Goal: Navigation & Orientation: Find specific page/section

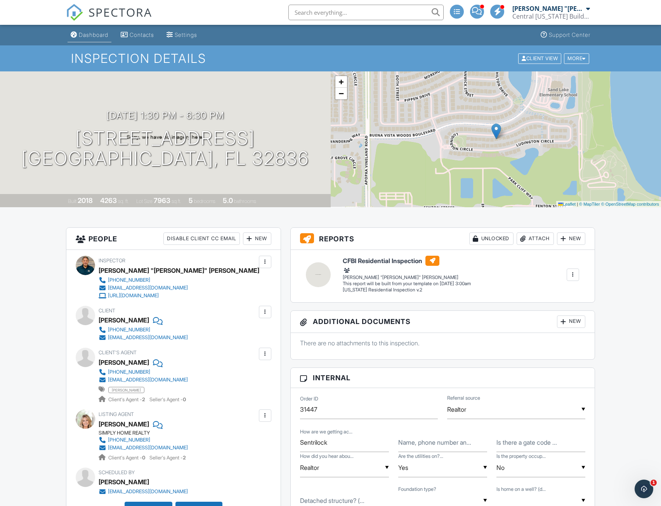
click at [105, 37] on div "Dashboard" at bounding box center [94, 34] width 30 height 7
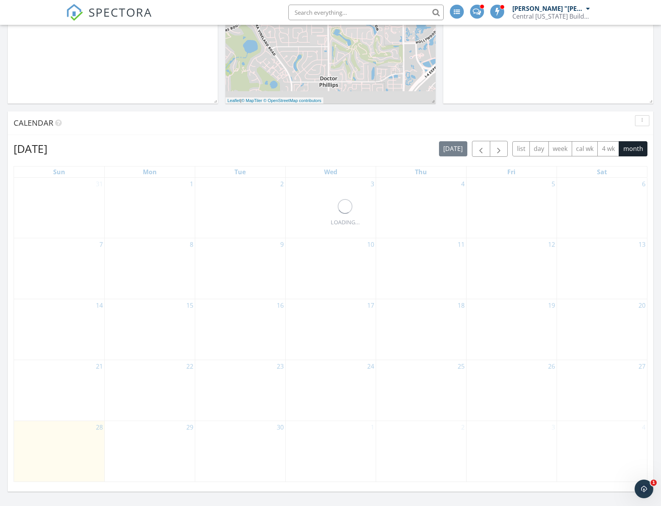
scroll to position [233, 0]
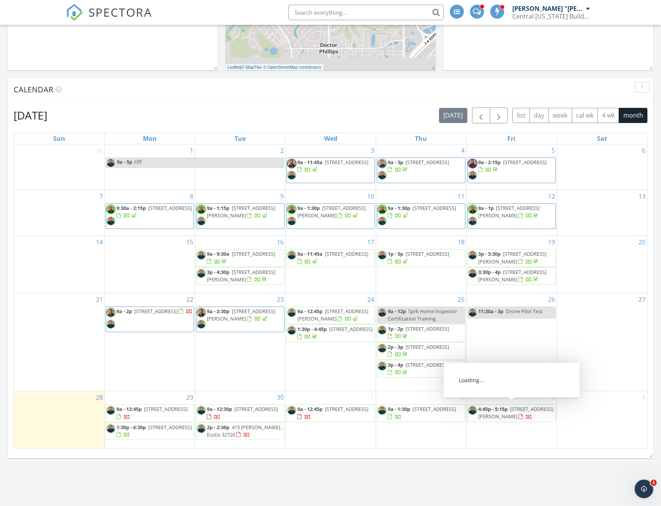
click at [466, 465] on div "Today No results found New Inspection Map + − Leaflet | © MapTiler © OpenStreet…" at bounding box center [330, 190] width 661 height 707
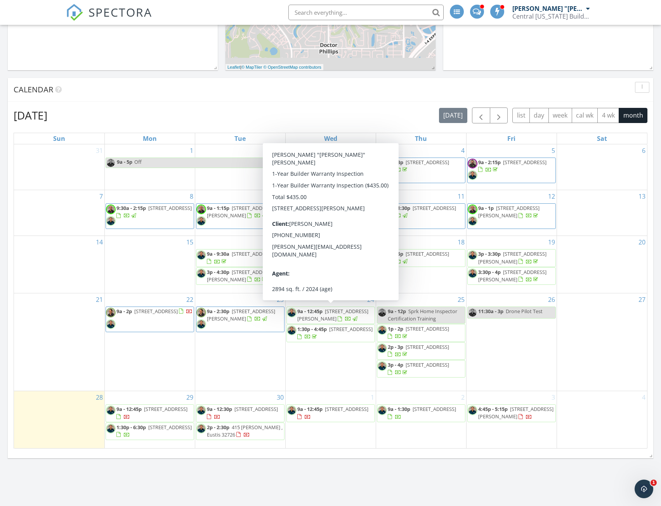
click at [328, 317] on span "15399 Willow Ridge Dr , Montverde 34756" at bounding box center [332, 315] width 71 height 14
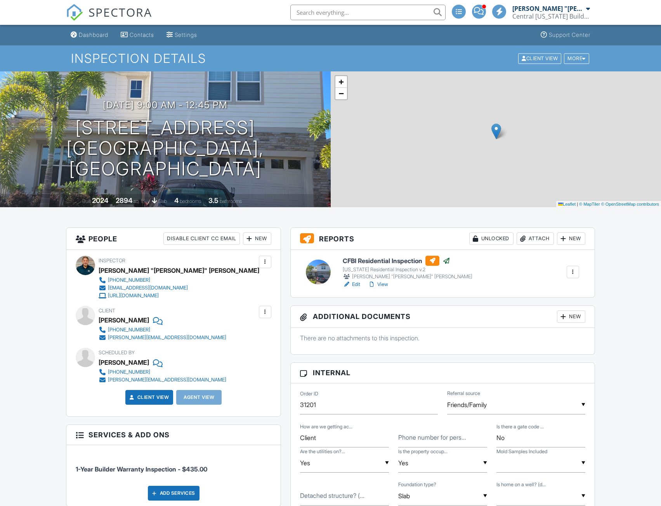
click at [359, 285] on link "Edit" at bounding box center [351, 285] width 17 height 8
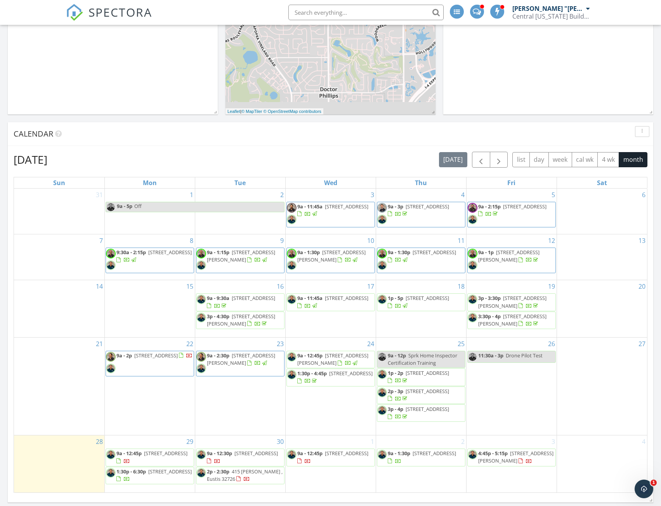
scroll to position [194, 0]
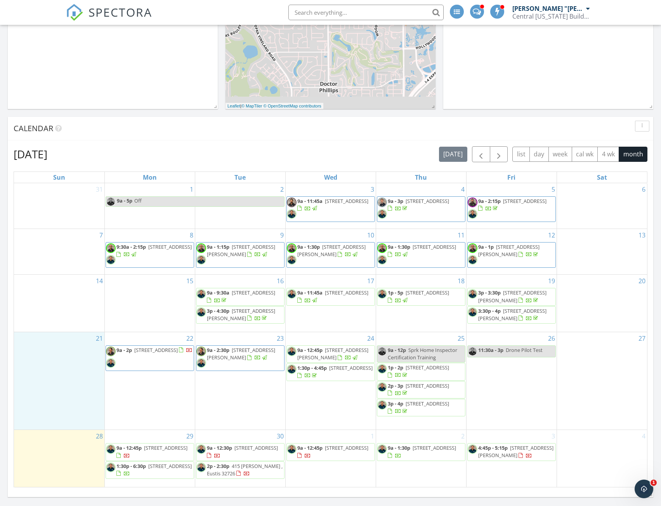
click at [37, 394] on div "21" at bounding box center [59, 380] width 90 height 97
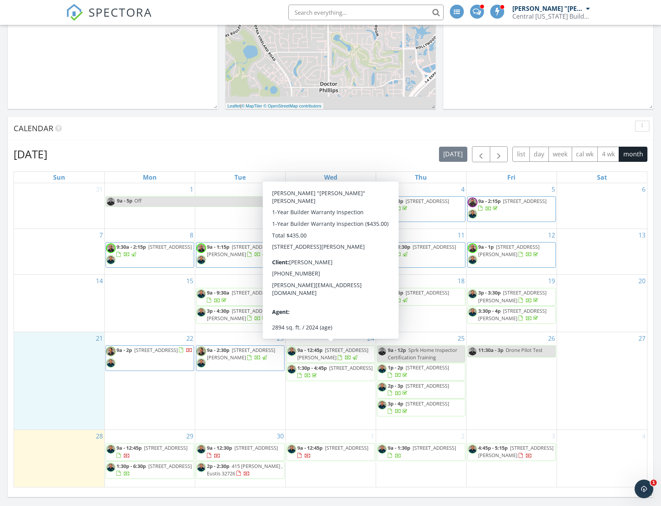
click at [335, 355] on span "[STREET_ADDRESS][PERSON_NAME]" at bounding box center [332, 354] width 71 height 14
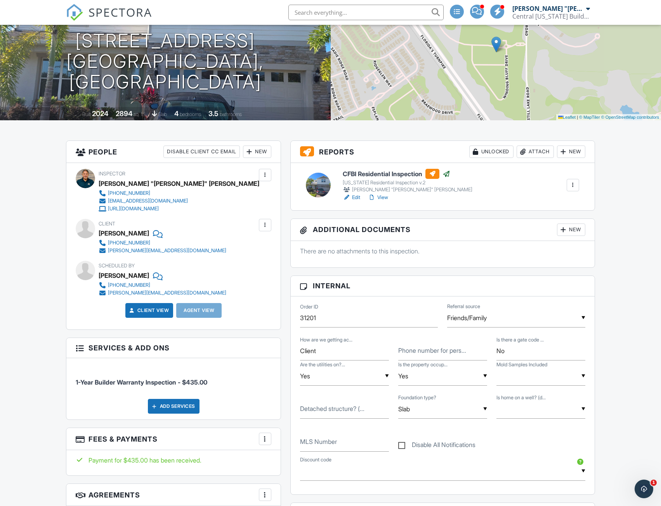
scroll to position [78, 0]
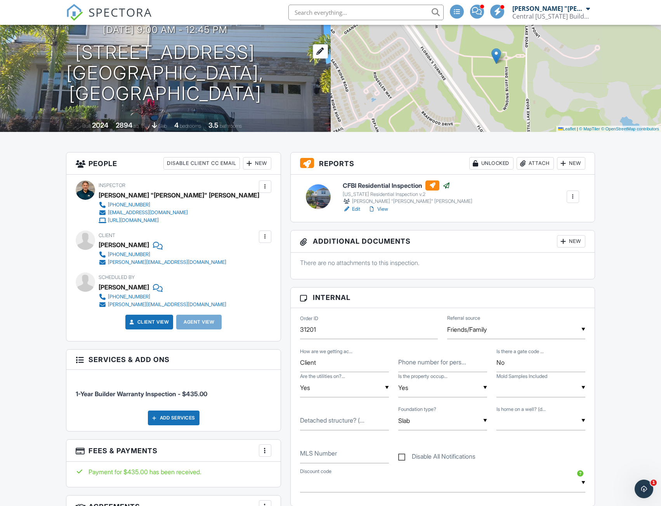
scroll to position [0, 0]
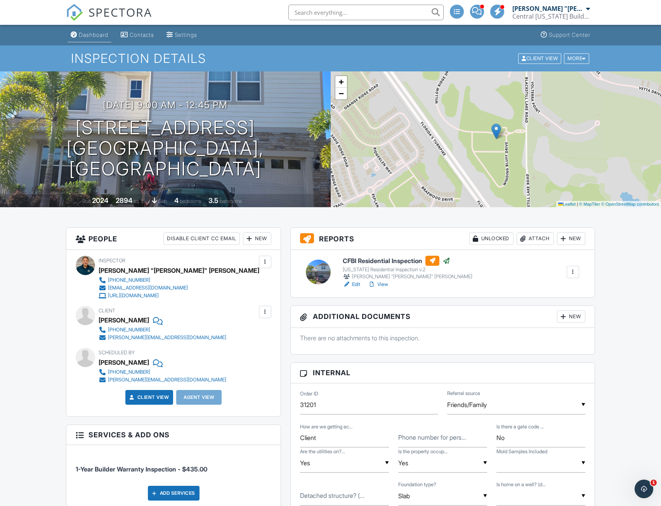
click at [86, 33] on div "Dashboard" at bounding box center [94, 34] width 30 height 7
